Goal: Navigation & Orientation: Find specific page/section

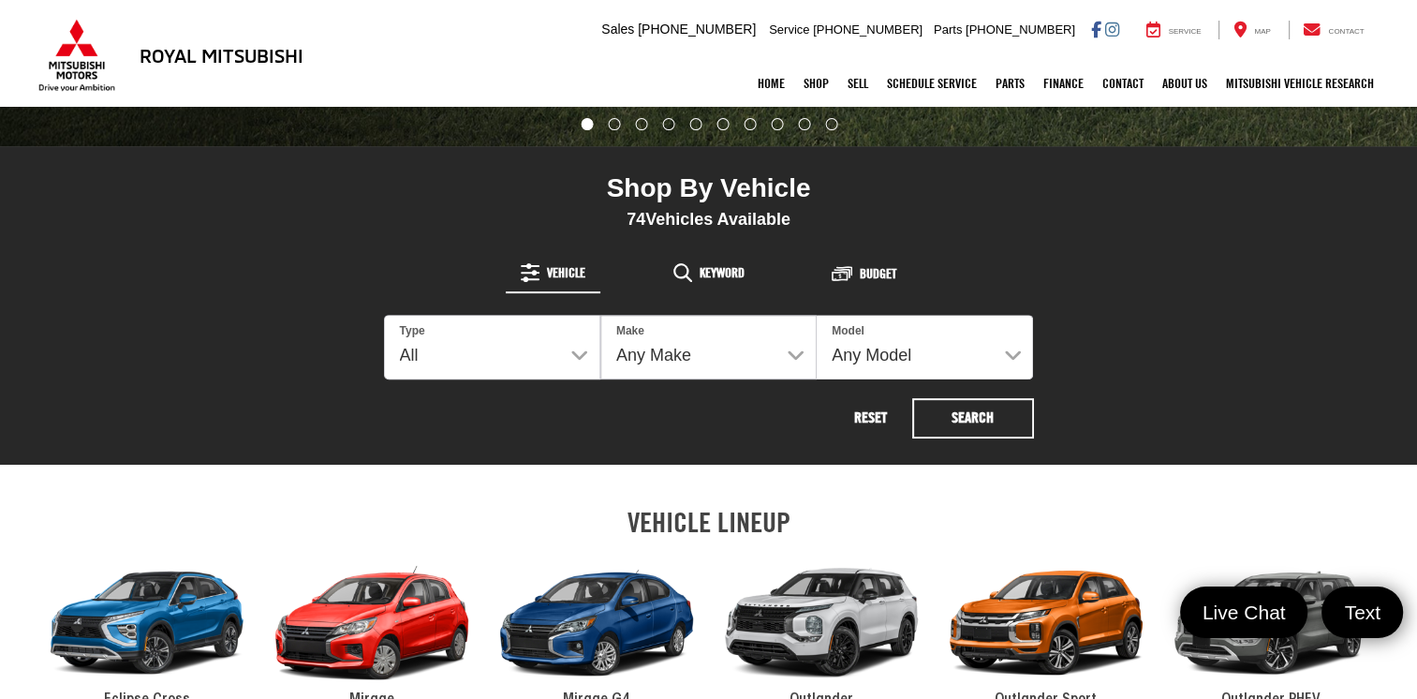
scroll to position [780, 0]
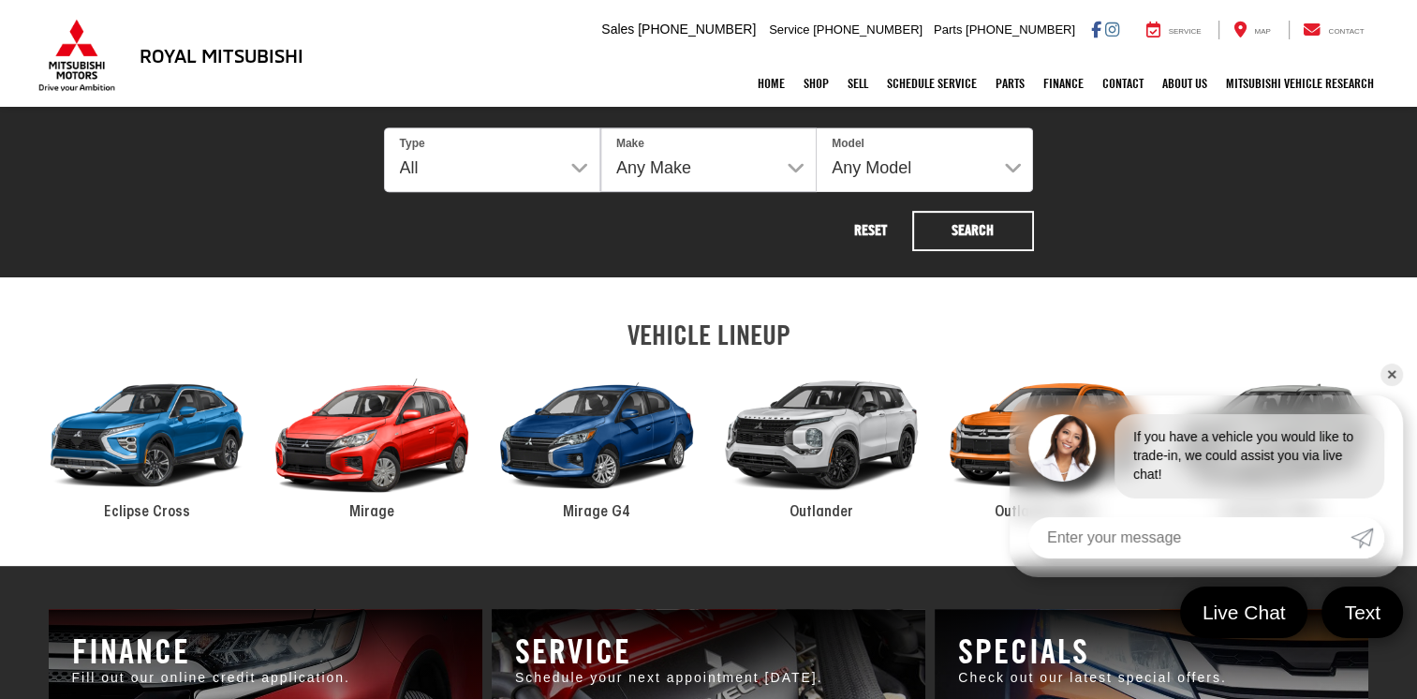
click at [428, 440] on div "2024 Mitsubishi Mirage" at bounding box center [371, 436] width 225 height 152
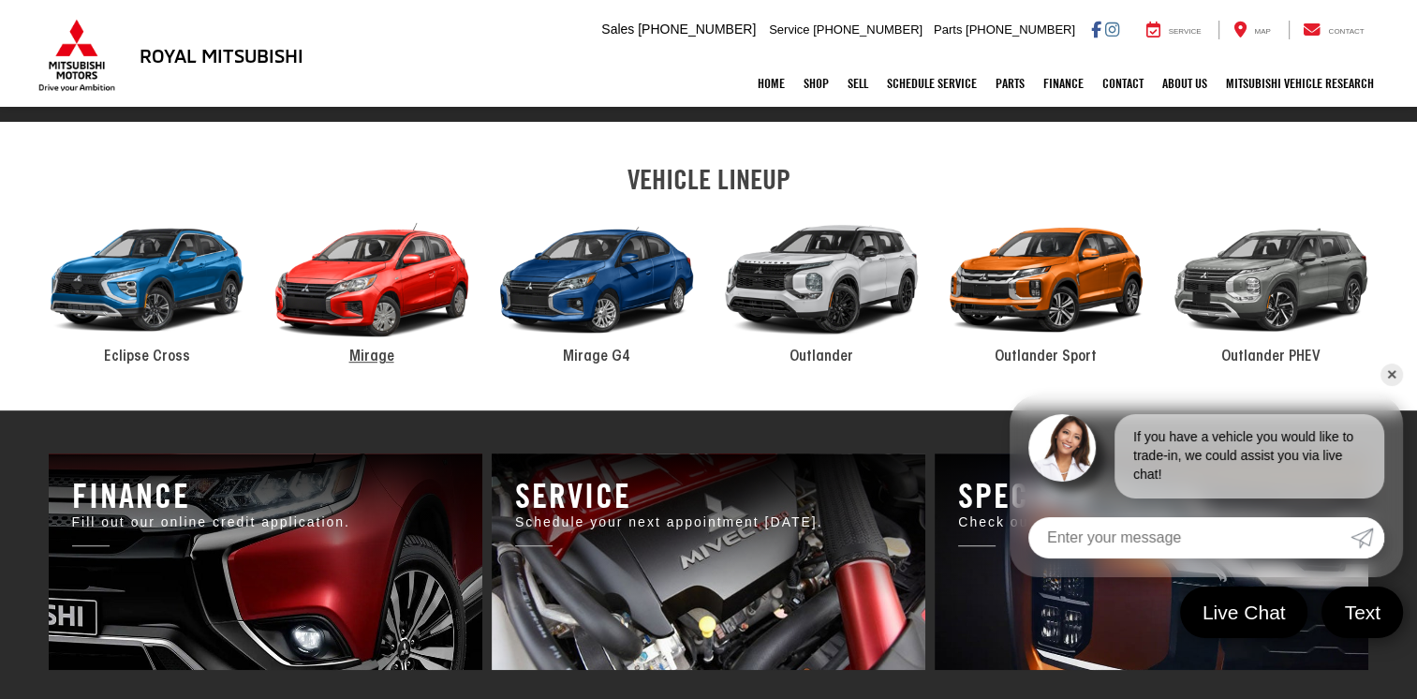
scroll to position [936, 0]
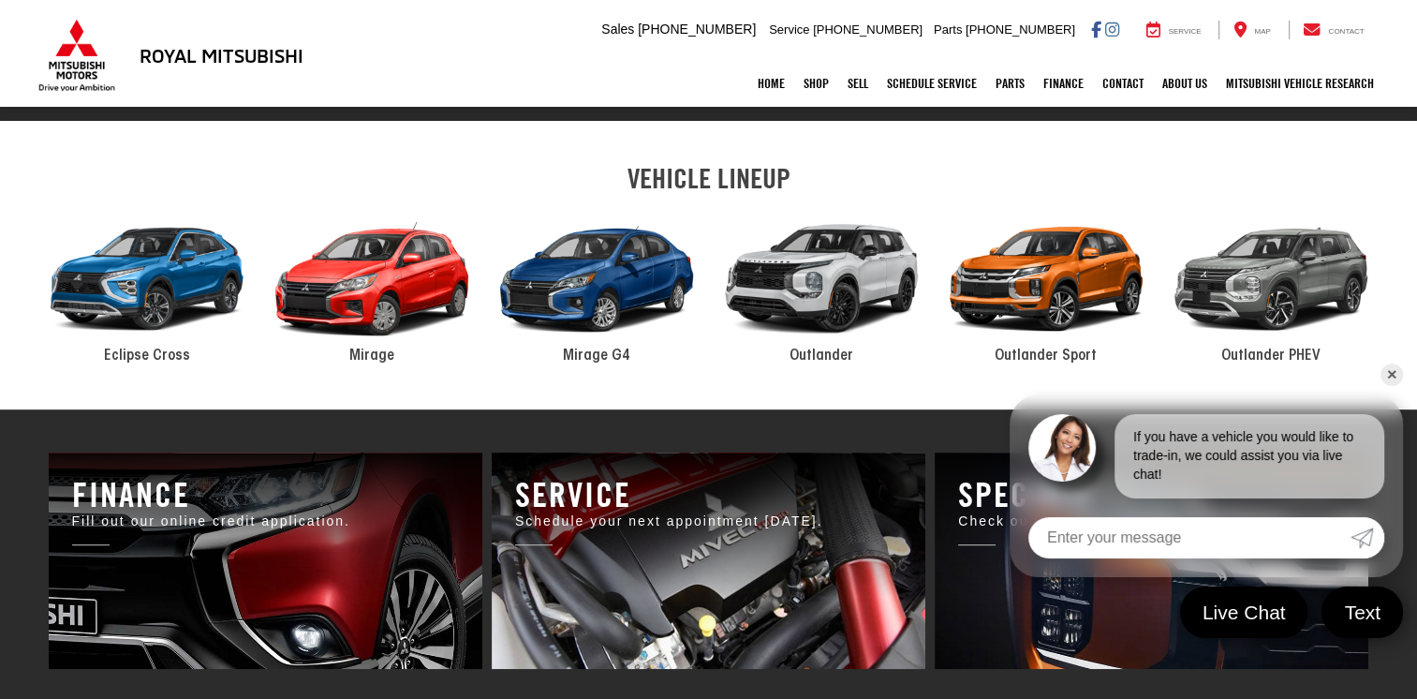
click at [349, 305] on div "2024 Mitsubishi Mirage" at bounding box center [371, 279] width 225 height 152
click at [606, 361] on span "Mirage G4" at bounding box center [596, 355] width 67 height 15
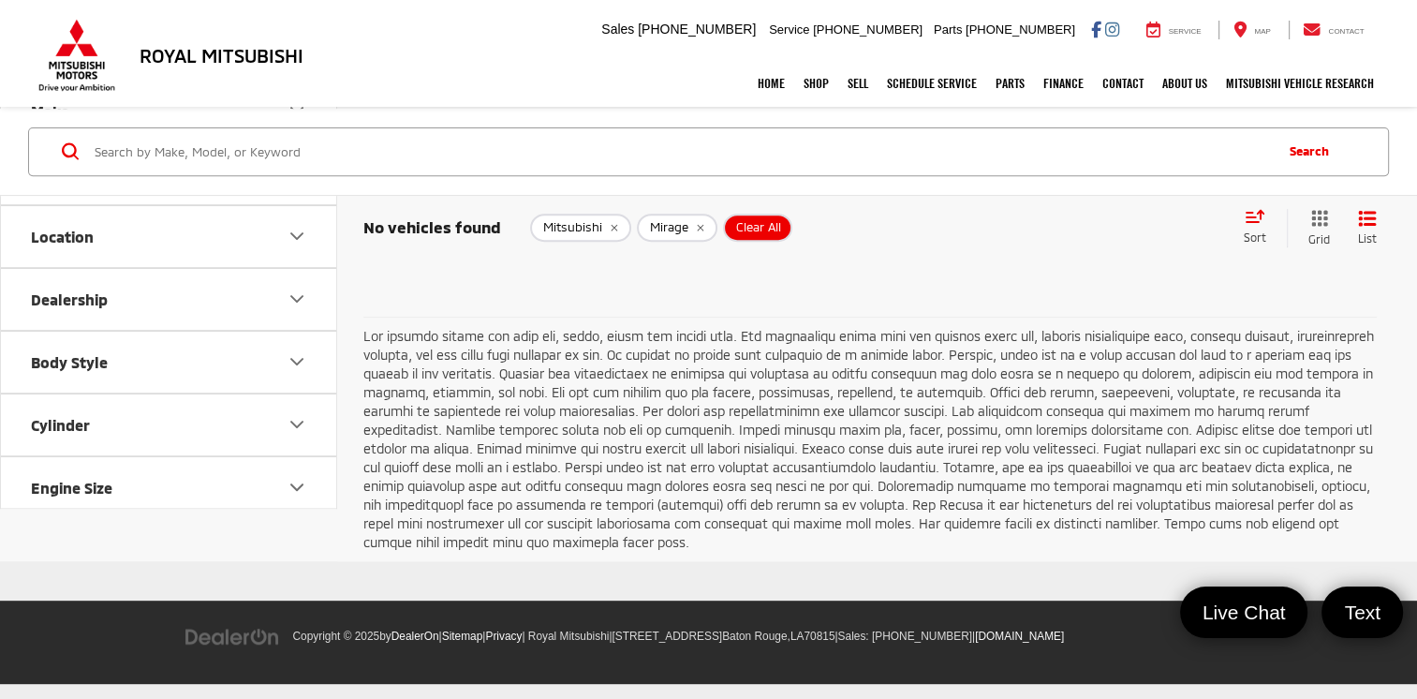
scroll to position [714, 0]
